Goal: Find specific page/section: Find specific page/section

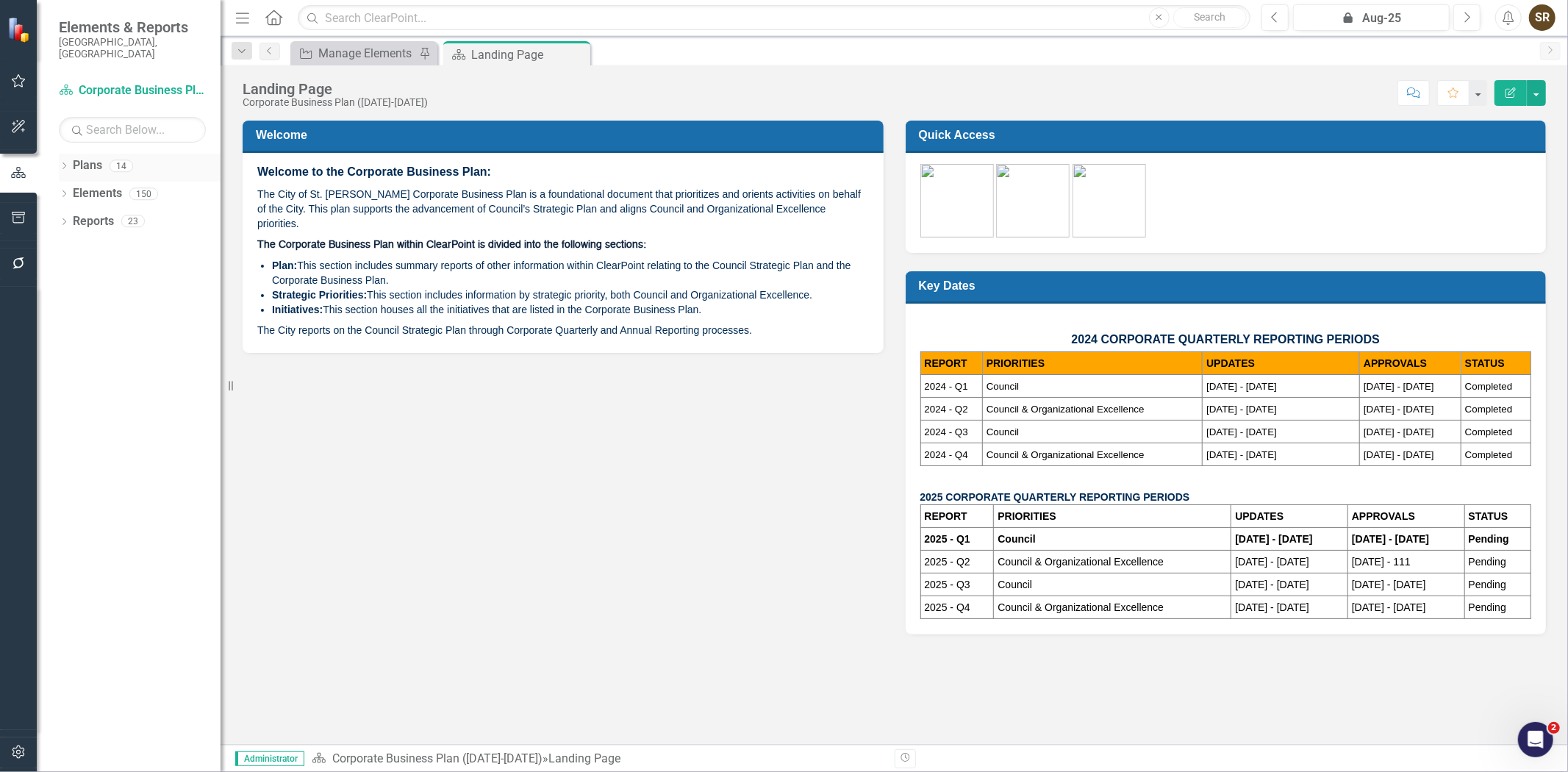
click at [63, 162] on div "Dropdown" at bounding box center [64, 168] width 11 height 12
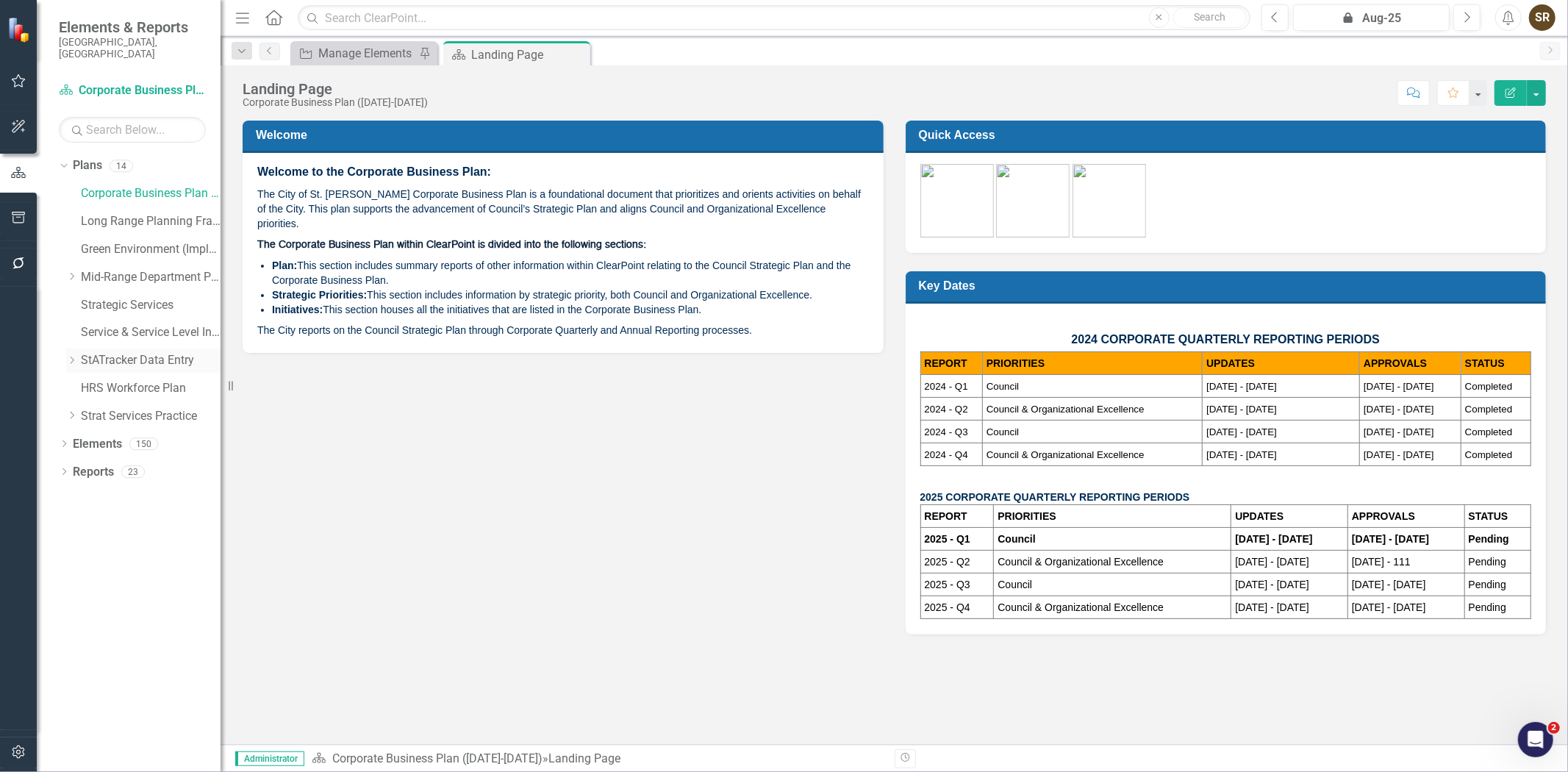
click at [111, 353] on link "StATracker Data Entry" at bounding box center [151, 361] width 140 height 17
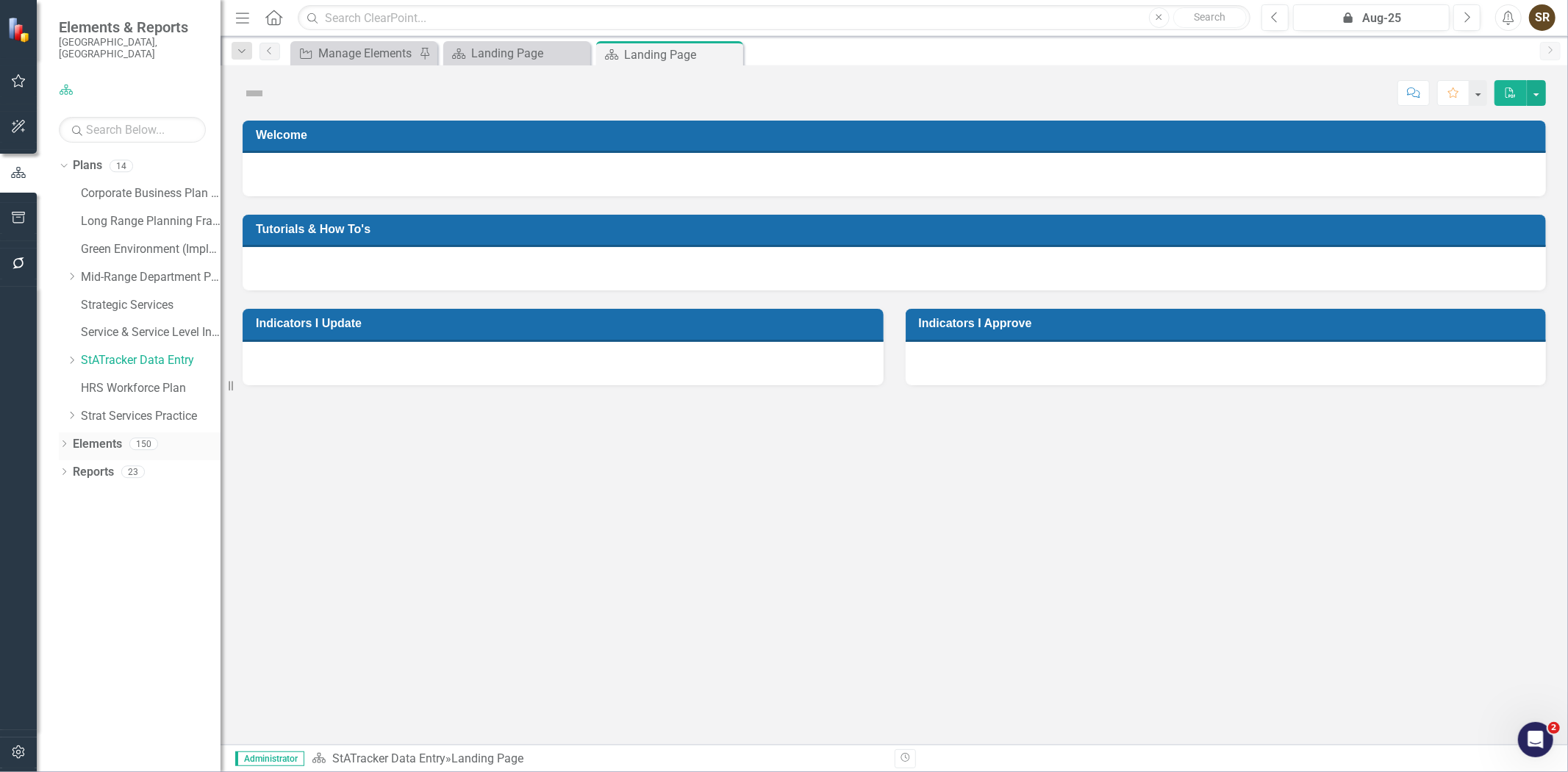
click at [61, 442] on icon "Dropdown" at bounding box center [64, 445] width 11 height 8
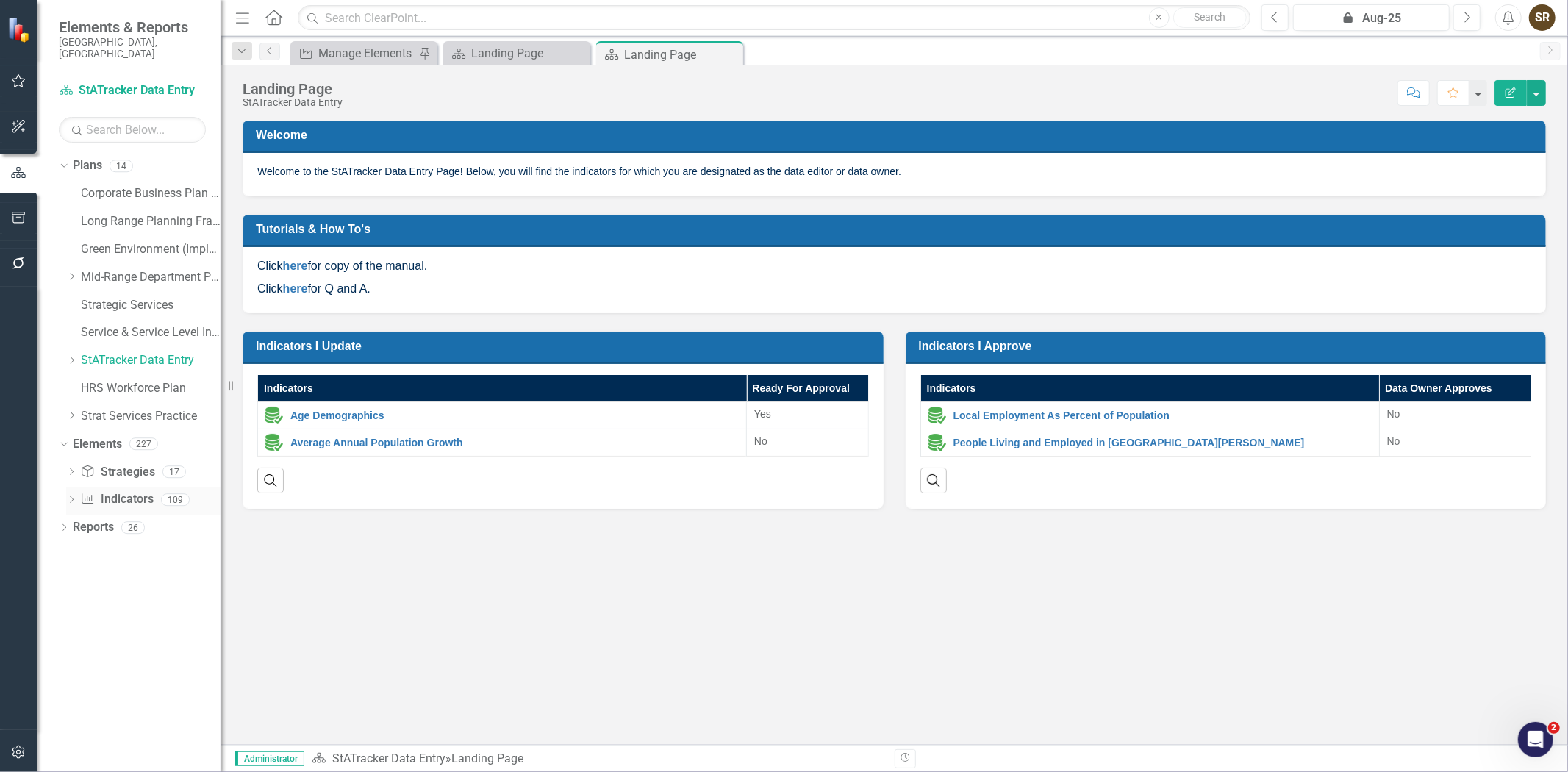
click at [100, 491] on link "Indicator Indicators" at bounding box center [116, 499] width 73 height 17
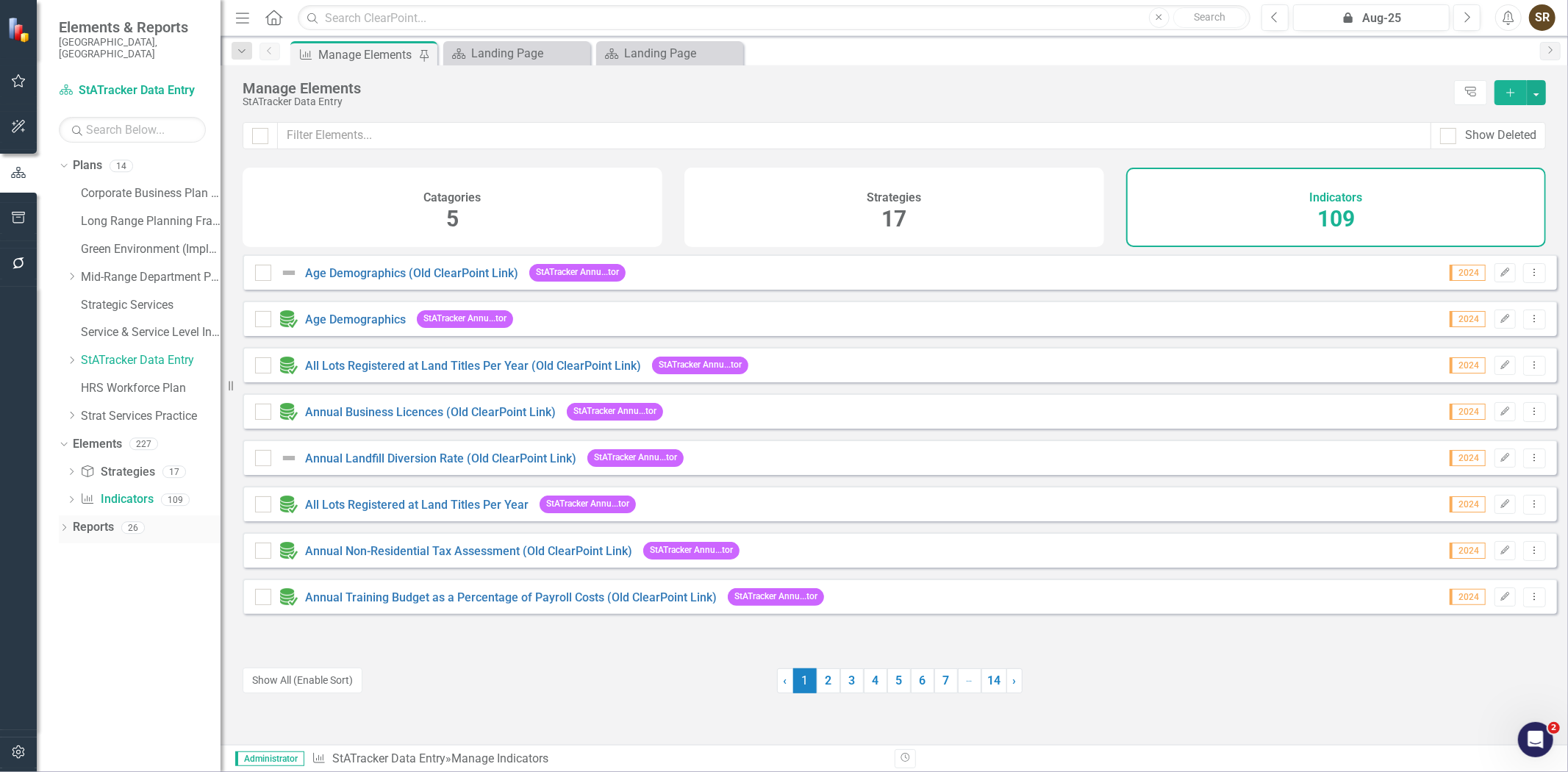
click at [60, 525] on icon "Dropdown" at bounding box center [64, 529] width 11 height 8
click at [362, 139] on input "text" at bounding box center [855, 136] width 1154 height 27
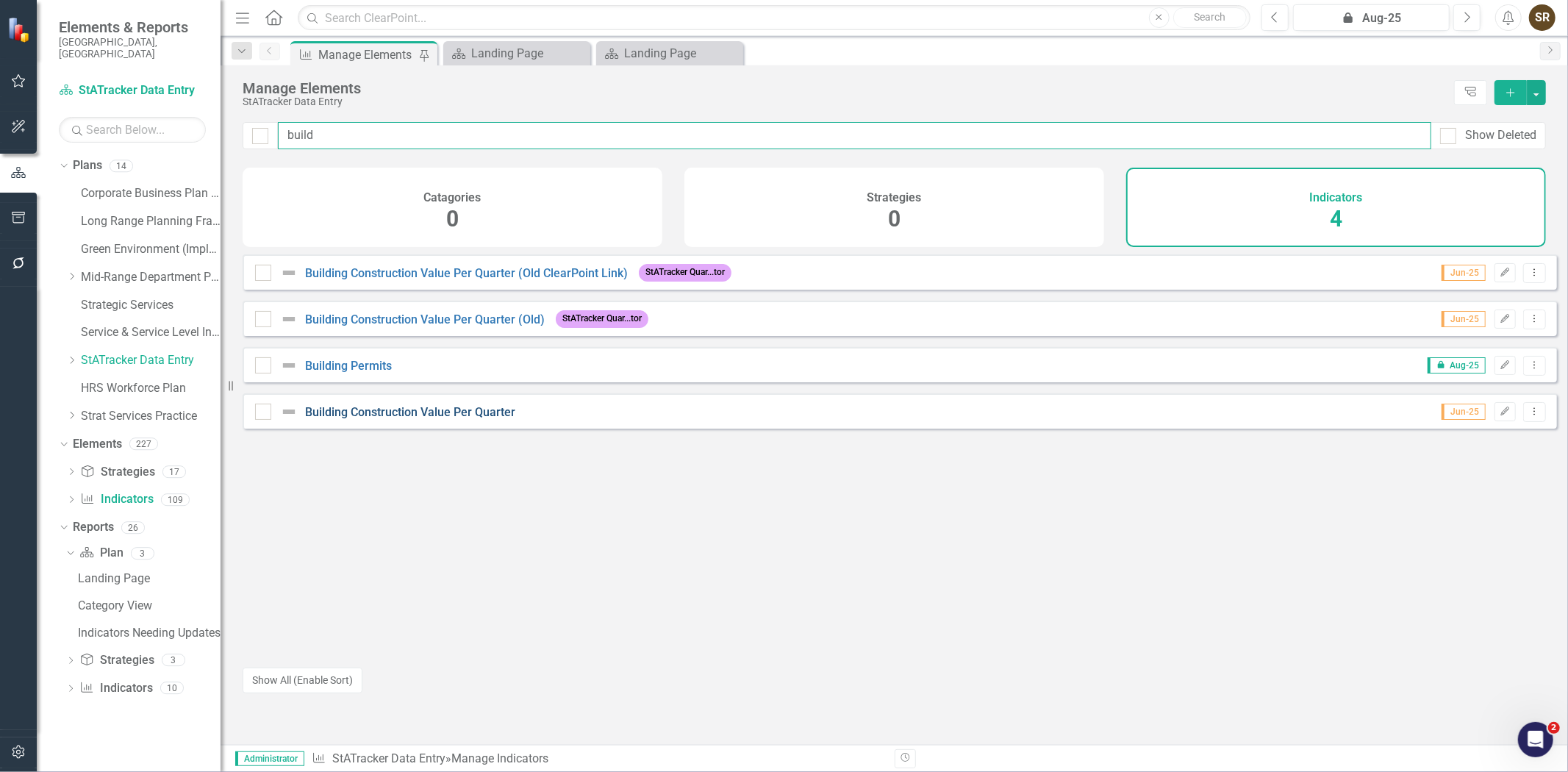
type input "build"
click at [403, 416] on link "Building Construction Value Per Quarter" at bounding box center [410, 412] width 210 height 14
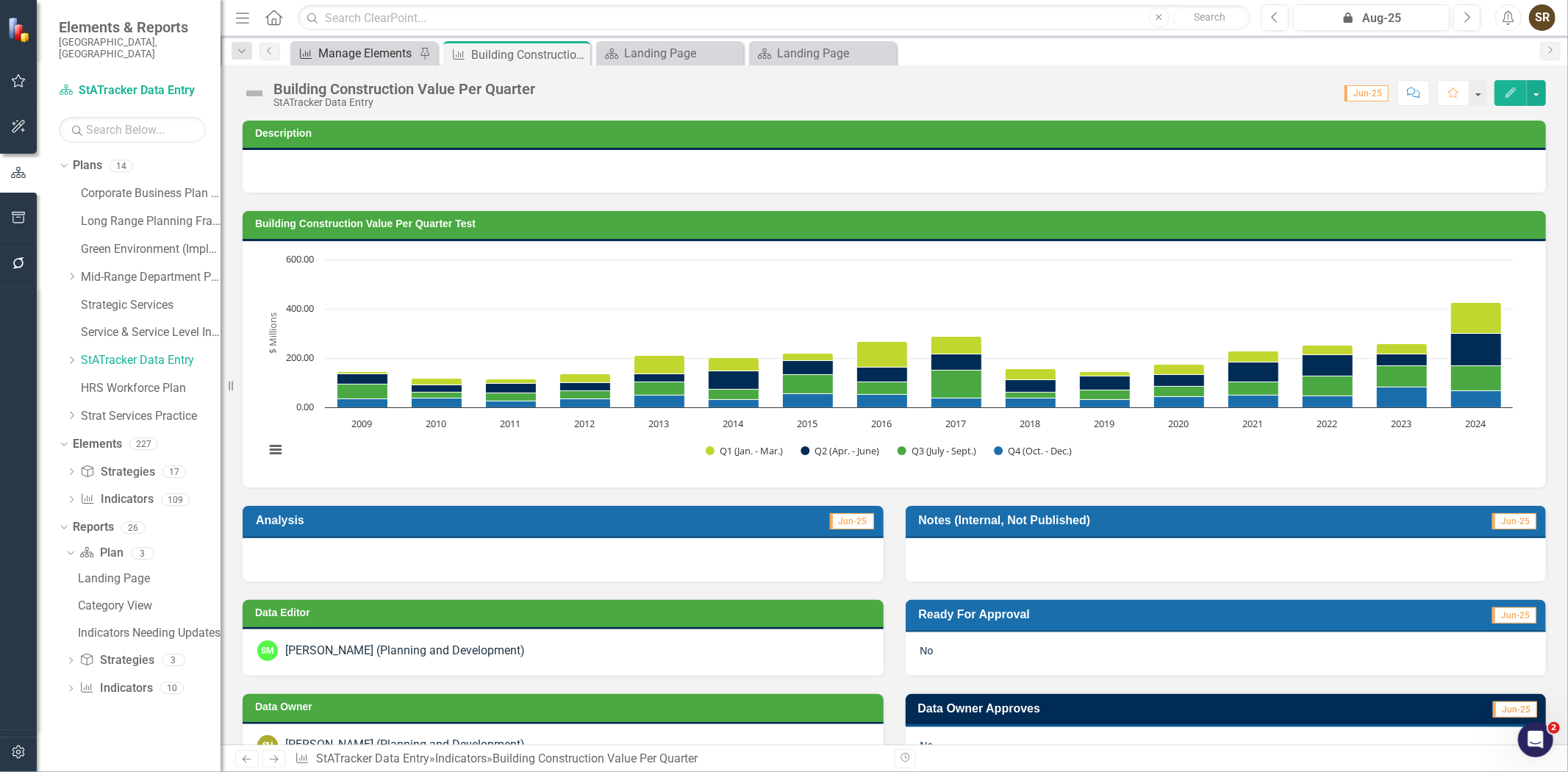
click at [384, 56] on div "Manage Elements" at bounding box center [367, 53] width 97 height 18
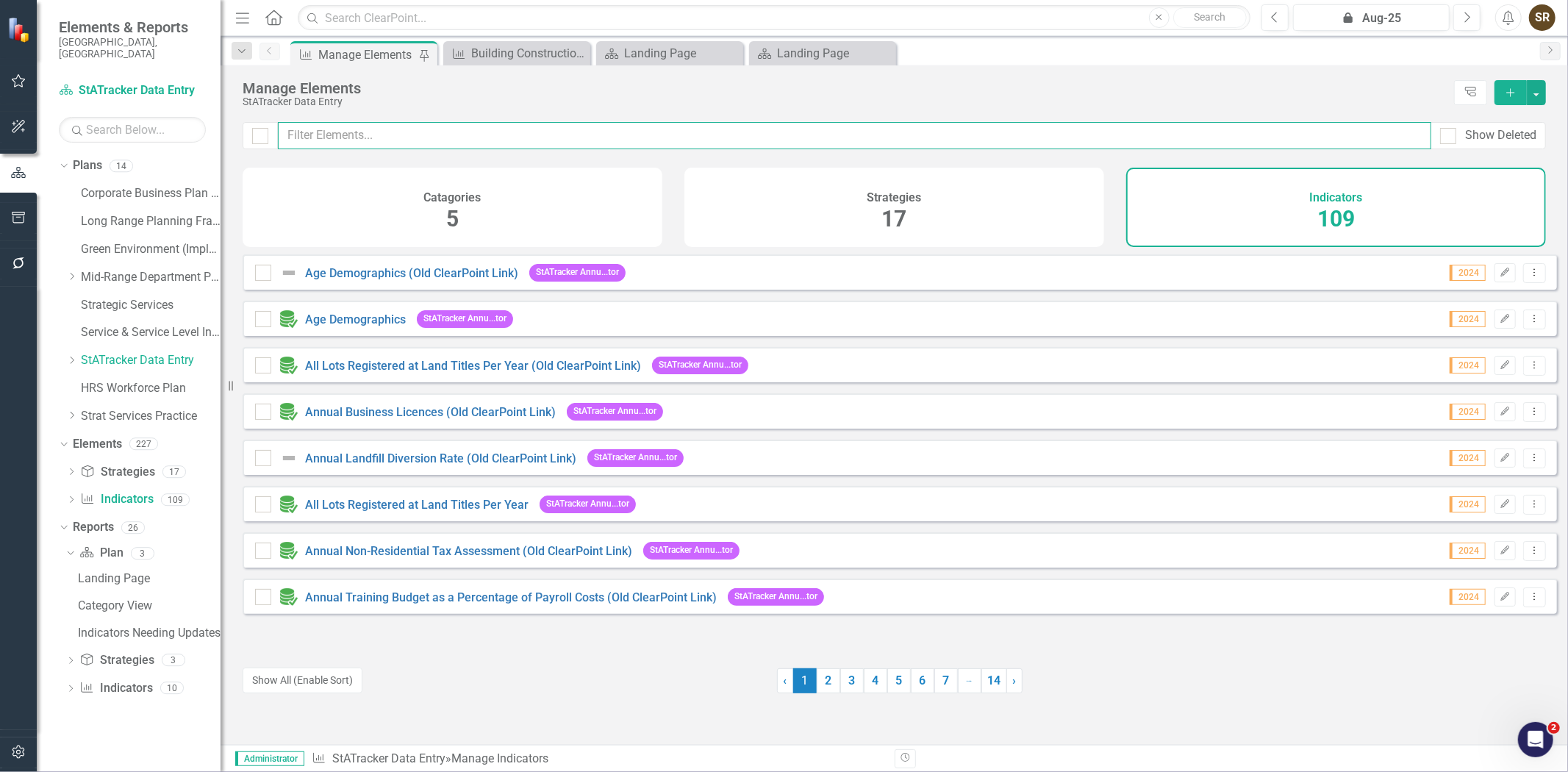
click at [378, 147] on input "text" at bounding box center [855, 136] width 1154 height 27
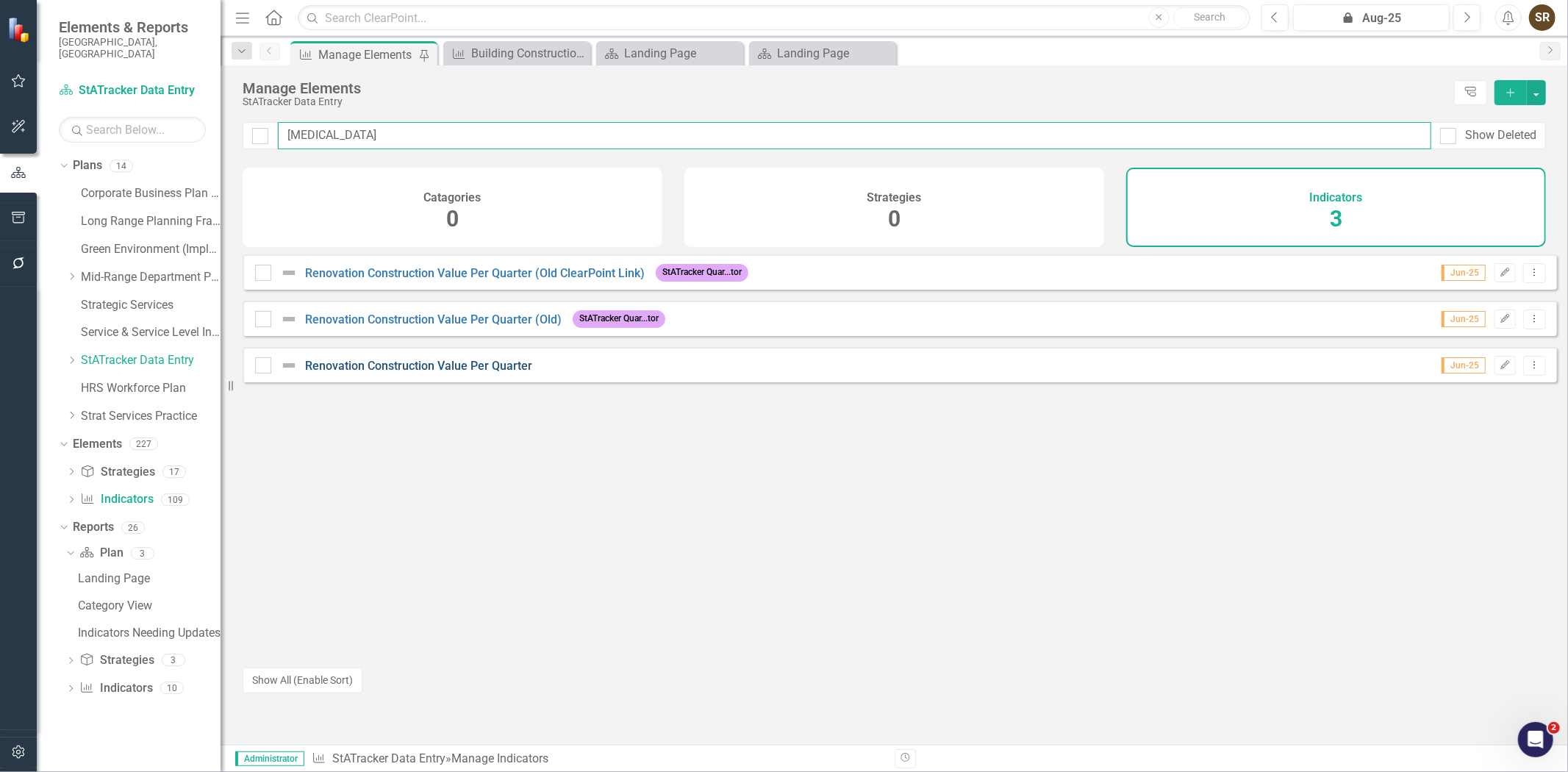
type input "[MEDICAL_DATA]"
click at [451, 373] on link "Renovation Construction Value Per Quarter" at bounding box center [419, 365] width 227 height 14
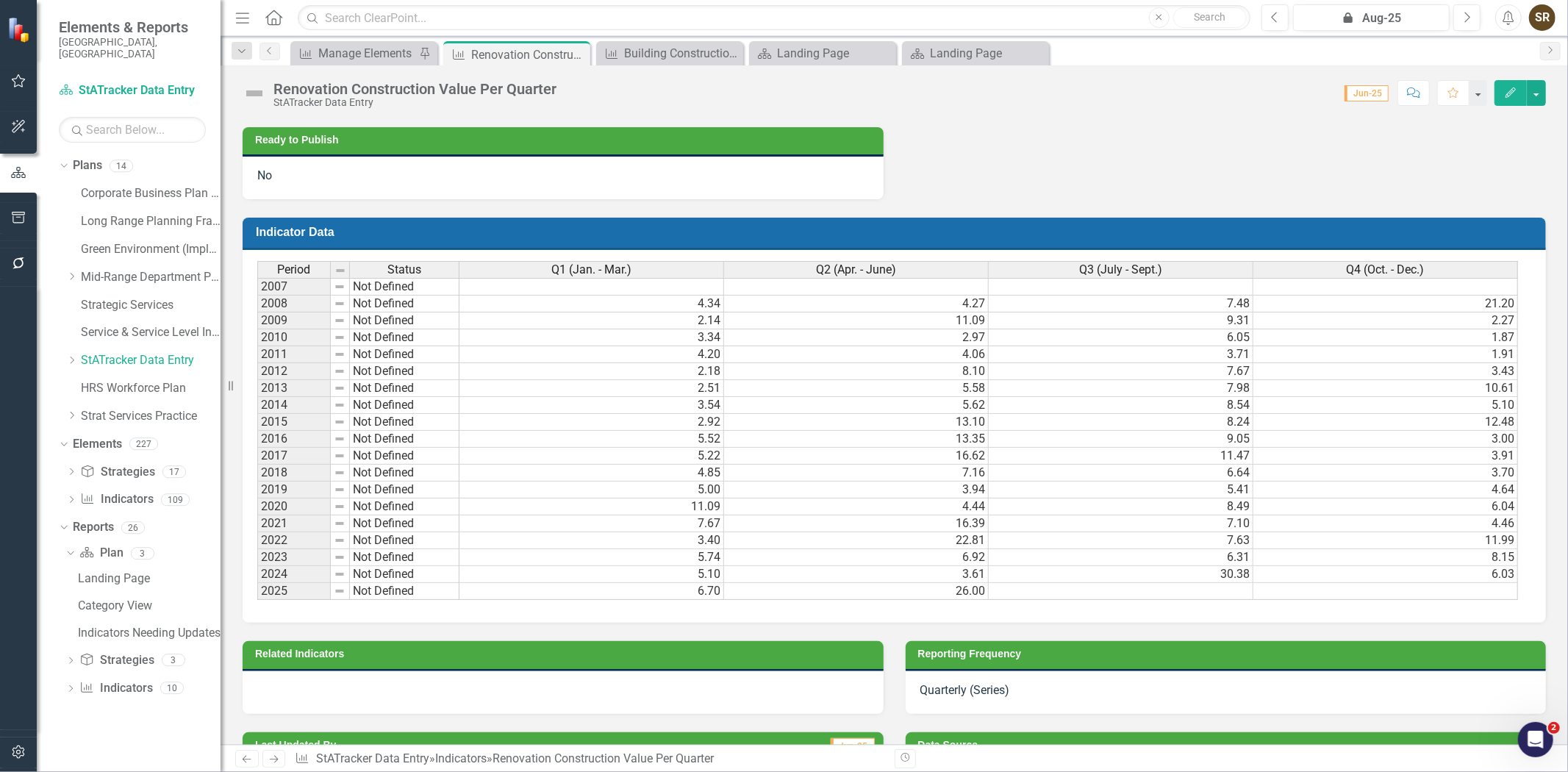
scroll to position [0, 9]
